Goal: Find contact information: Find contact information

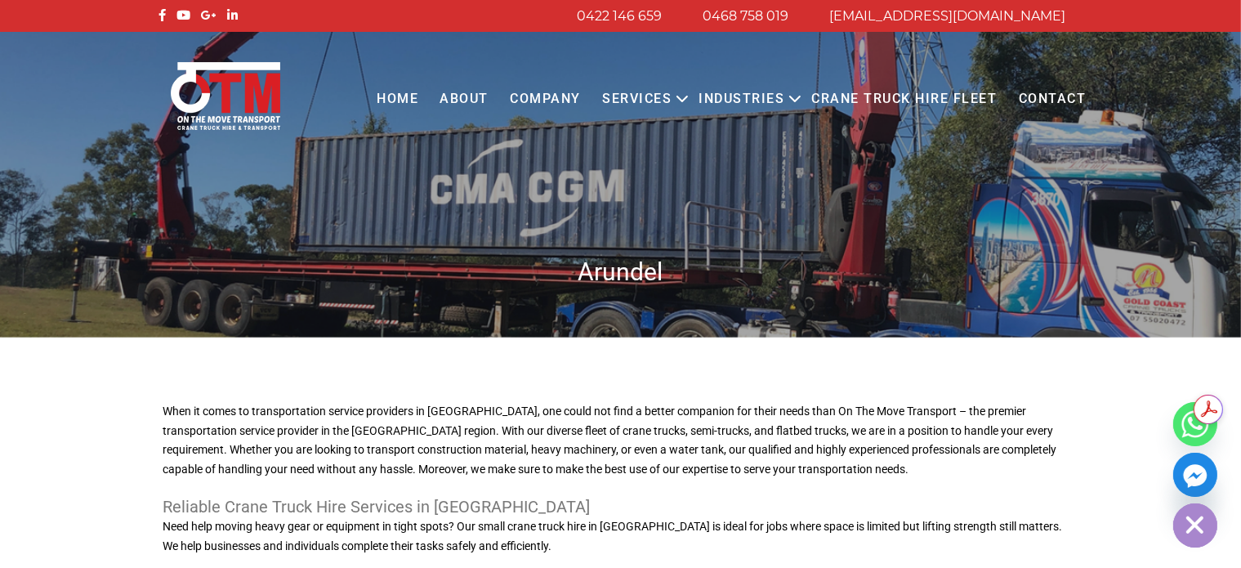
click at [1039, 96] on link "Contact" at bounding box center [1052, 99] width 89 height 45
click at [609, 449] on p "When it comes to transportation service providers in [GEOGRAPHIC_DATA], one cou…" at bounding box center [620, 441] width 915 height 78
click at [1062, 100] on link "Contact" at bounding box center [1052, 99] width 89 height 45
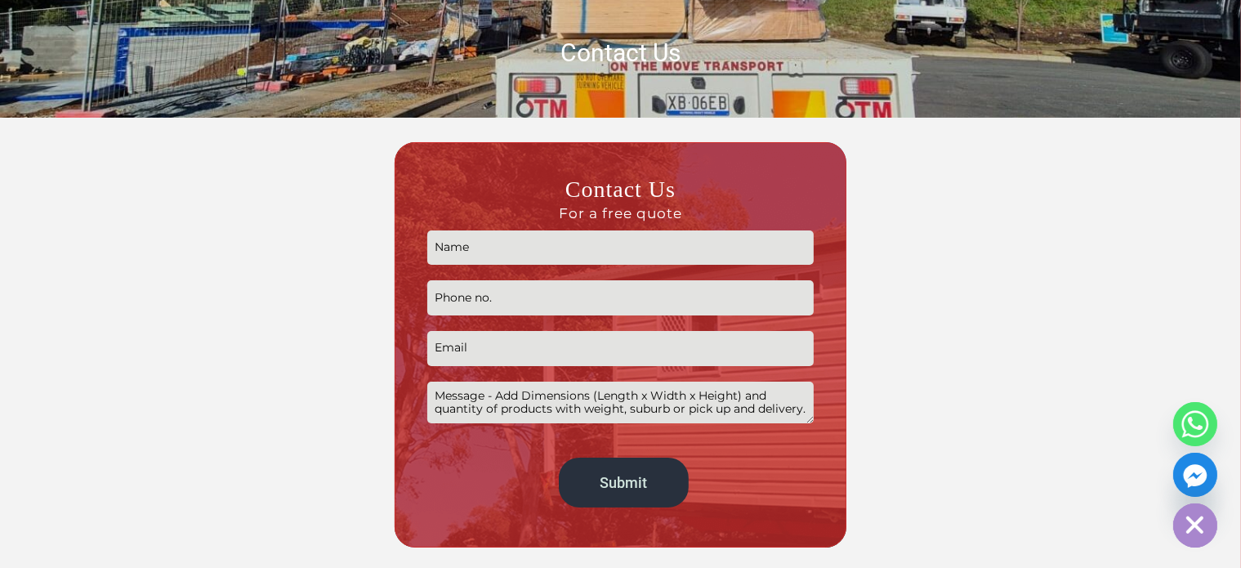
scroll to position [245, 0]
